Goal: Information Seeking & Learning: Learn about a topic

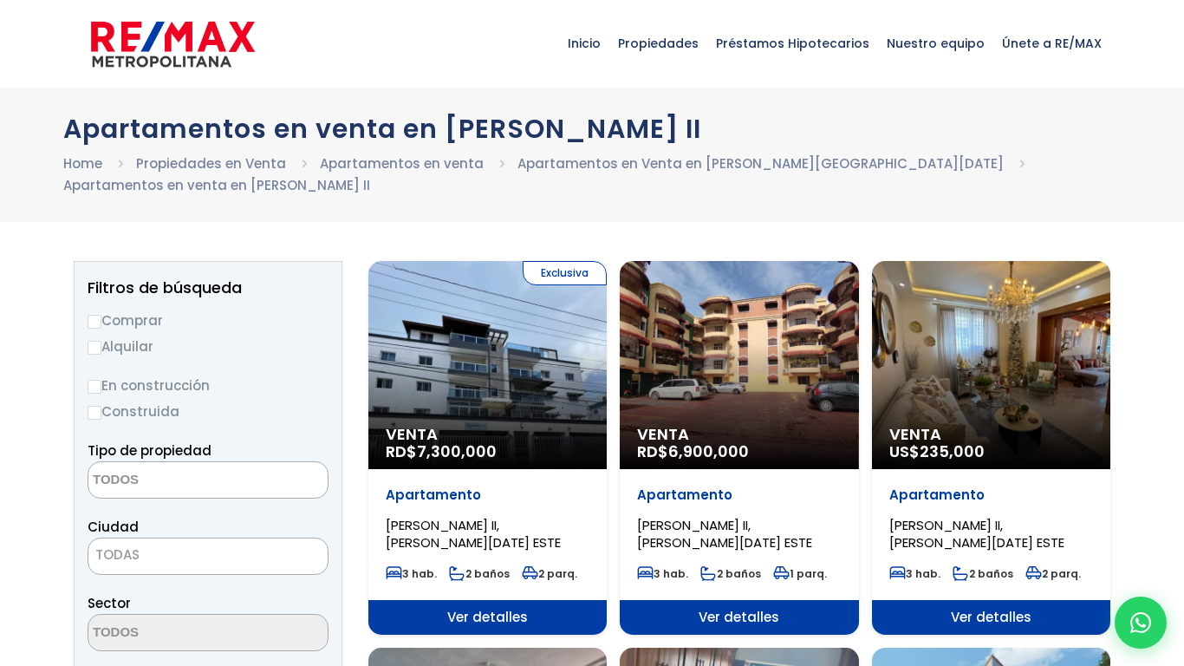
select select
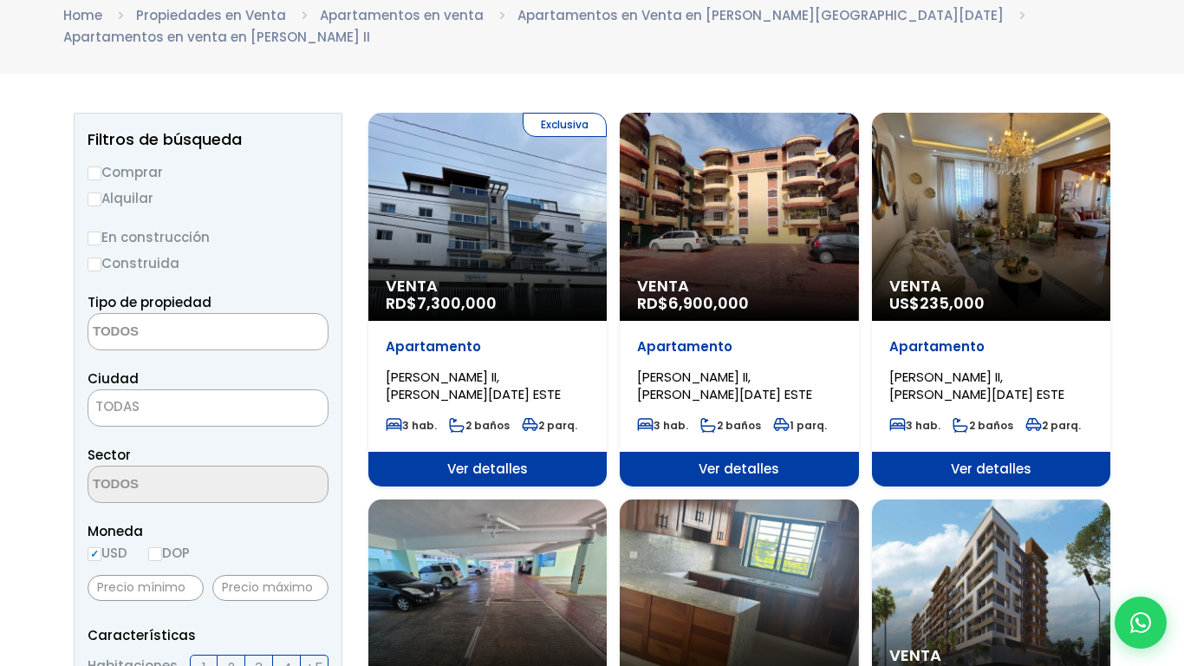
scroll to position [155, 0]
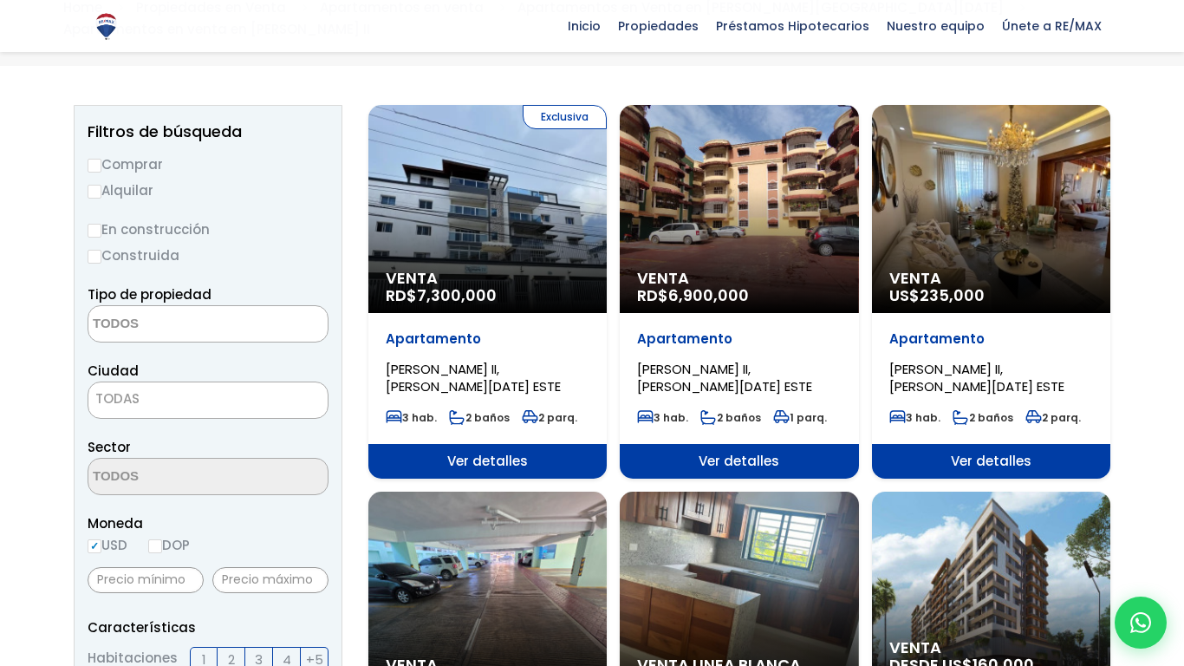
click at [984, 215] on div "Venta US$ 235,000" at bounding box center [991, 209] width 238 height 208
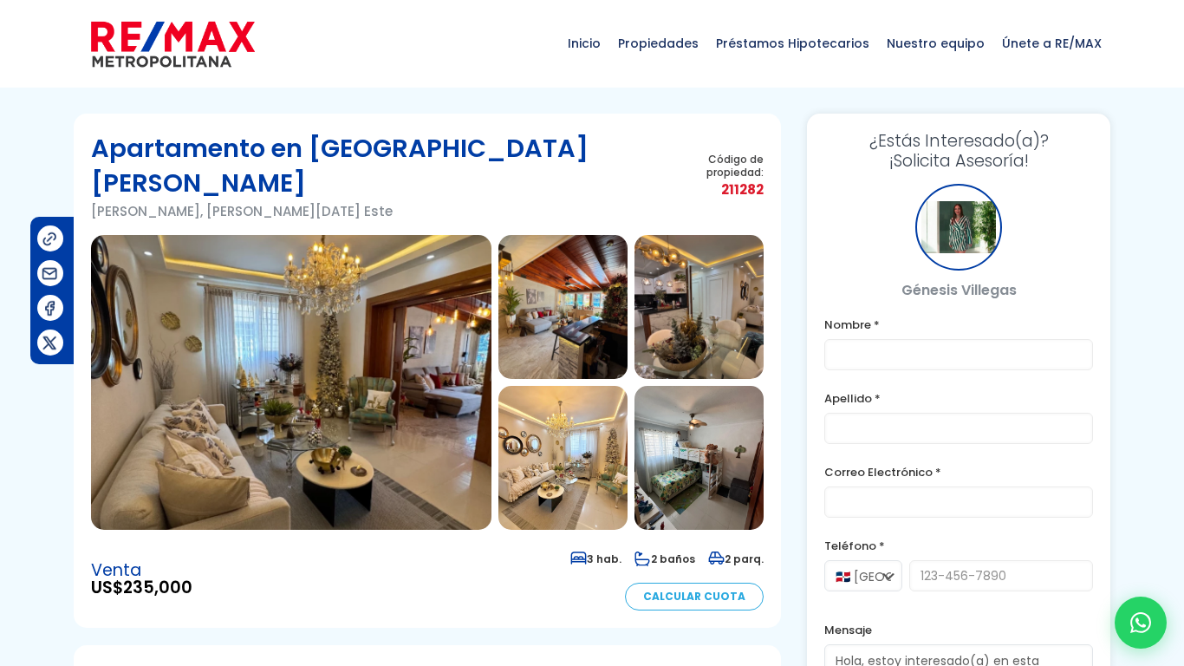
click at [133, 384] on img at bounding box center [291, 382] width 400 height 295
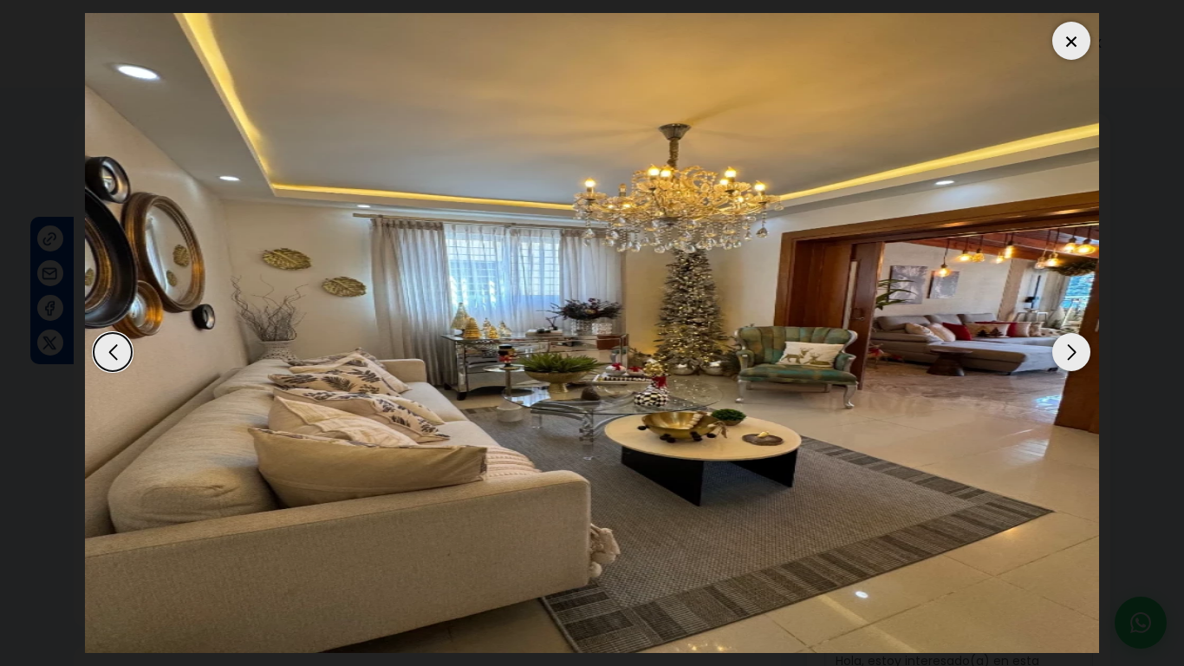
click at [1072, 359] on div "Next slide" at bounding box center [1071, 352] width 38 height 38
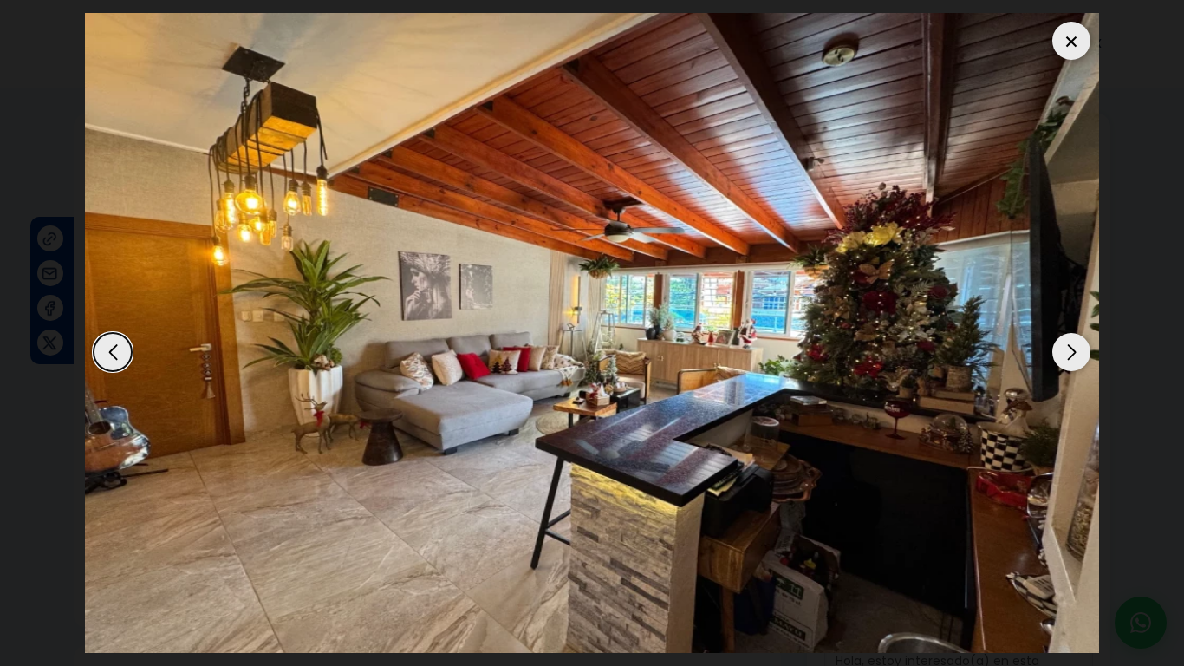
click at [1072, 359] on div "Next slide" at bounding box center [1071, 352] width 38 height 38
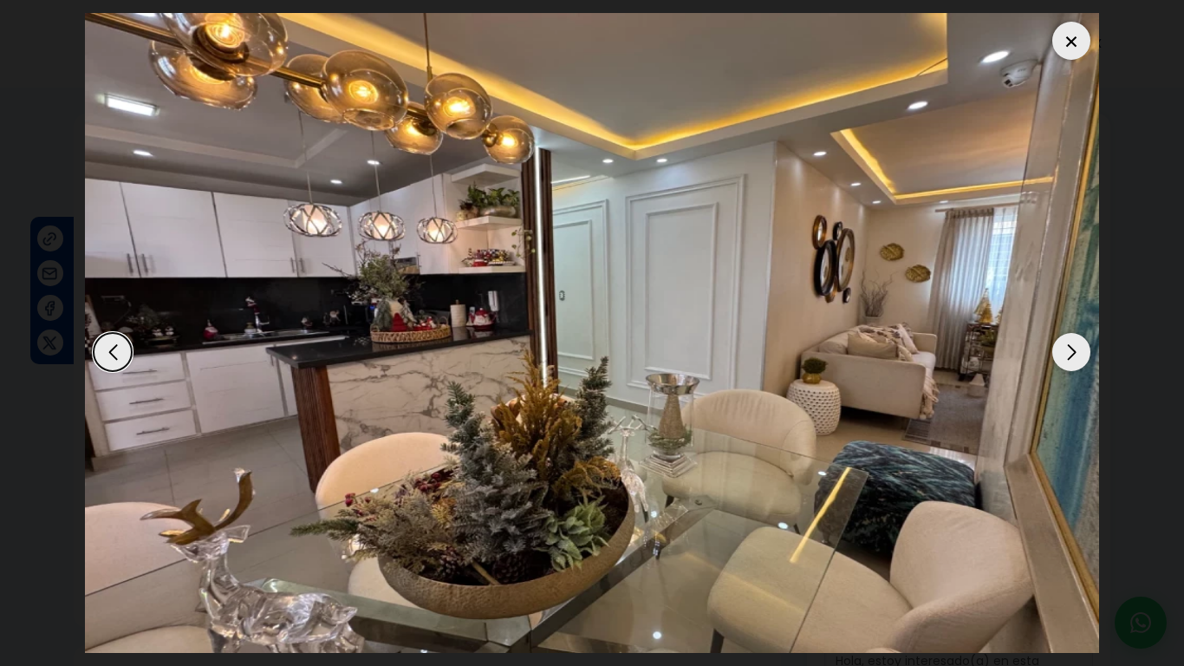
click at [1072, 359] on div "Next slide" at bounding box center [1071, 352] width 38 height 38
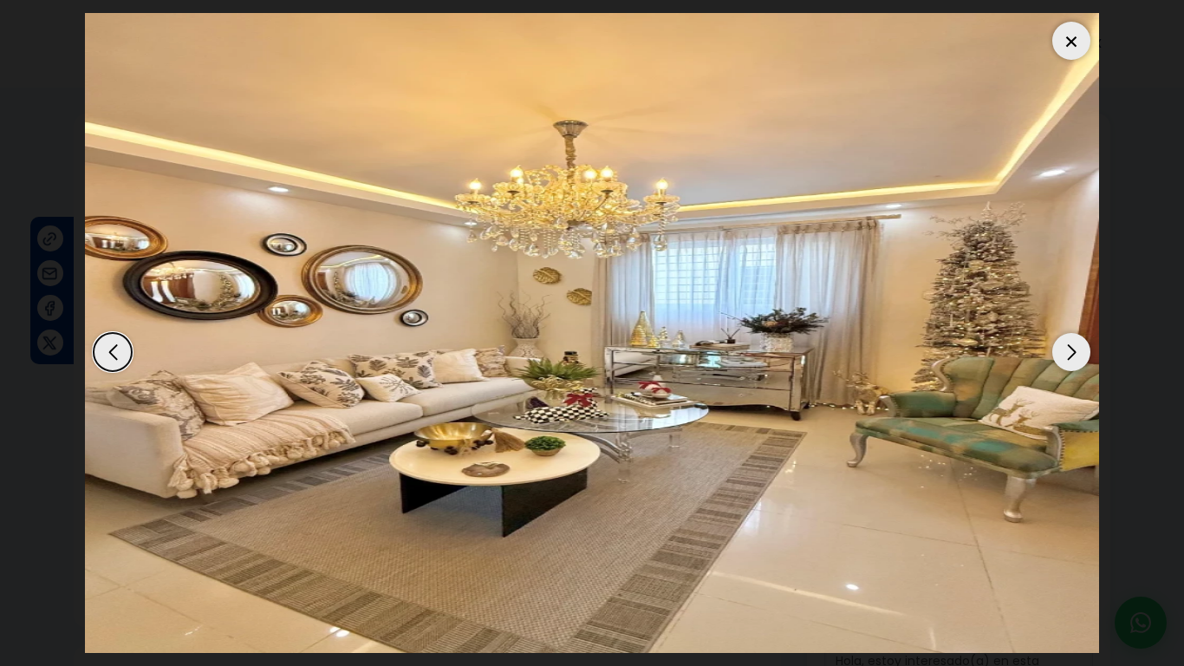
click at [1072, 359] on div "Next slide" at bounding box center [1071, 352] width 38 height 38
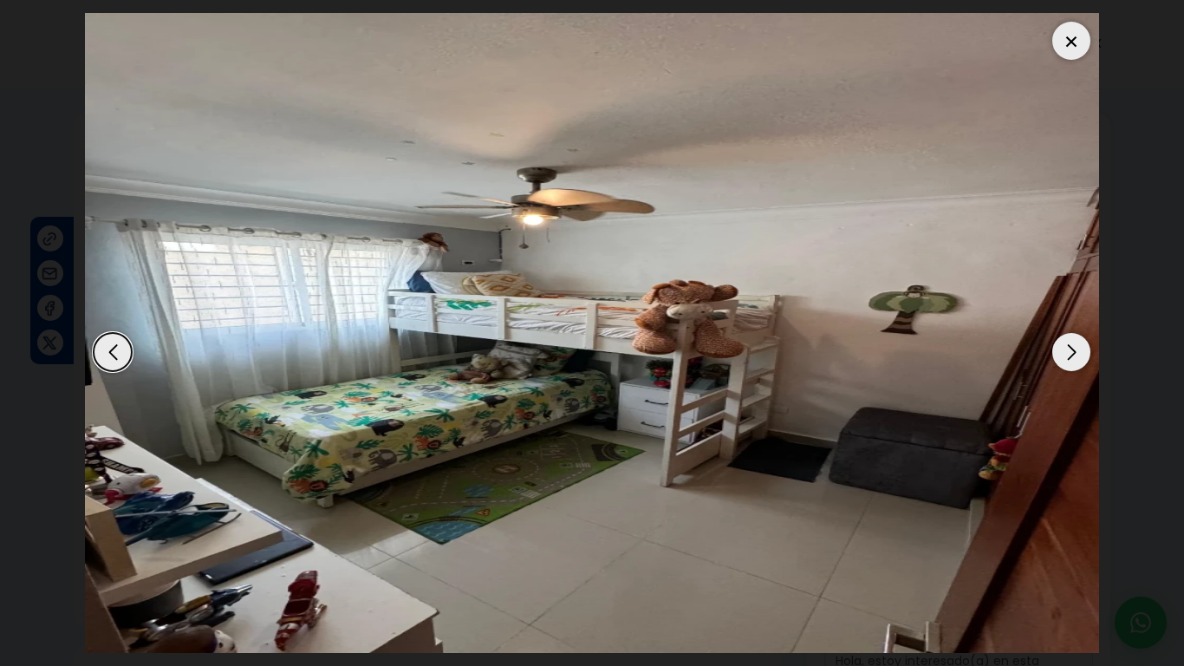
click at [1057, 46] on div at bounding box center [1071, 41] width 38 height 38
